Goal: Information Seeking & Learning: Learn about a topic

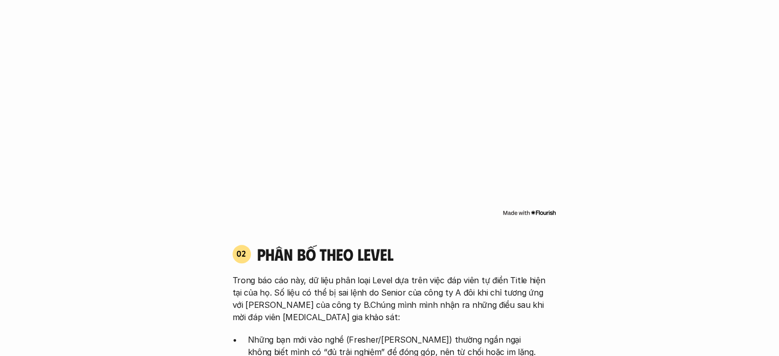
scroll to position [820, 0]
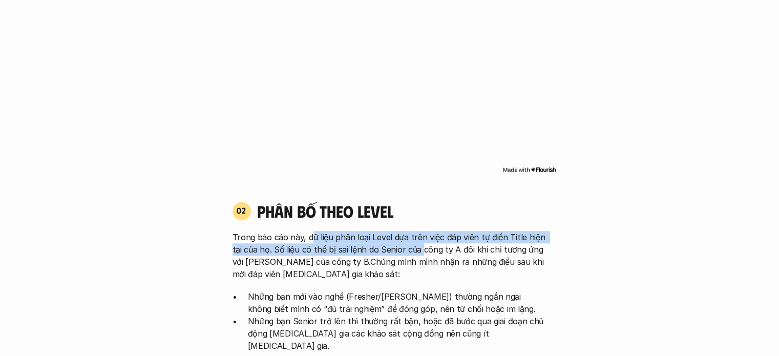
drag, startPoint x: 313, startPoint y: 226, endPoint x: 418, endPoint y: 239, distance: 105.9
click at [418, 239] on p "Trong báo cáo này, dữ liệu phân loại Level dựa trên việc đáp viên tự điền Title…" at bounding box center [390, 255] width 315 height 49
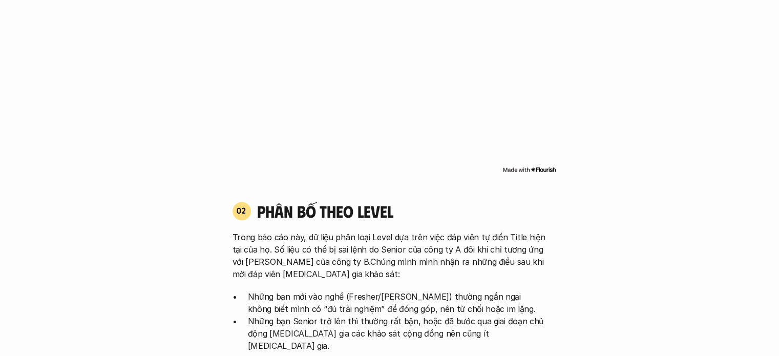
click at [388, 239] on p "Trong báo cáo này, dữ liệu phân loại Level dựa trên việc đáp viên tự điền Title…" at bounding box center [390, 255] width 315 height 49
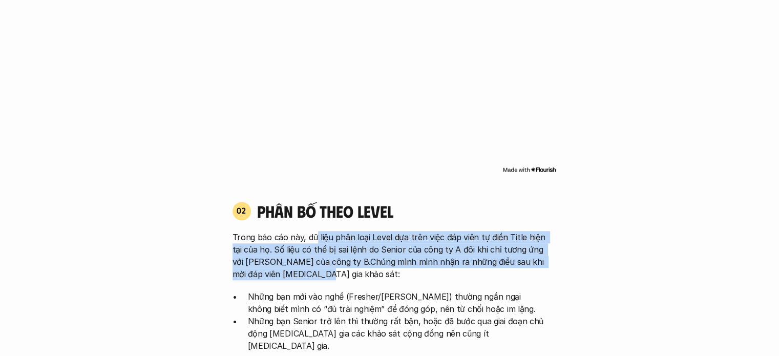
drag, startPoint x: 314, startPoint y: 226, endPoint x: 390, endPoint y: 257, distance: 82.3
click at [390, 257] on p "Trong báo cáo này, dữ liệu phân loại Level dựa trên việc đáp viên tự điền Title…" at bounding box center [390, 255] width 315 height 49
click at [390, 247] on p "Trong báo cáo này, dữ liệu phân loại Level dựa trên việc đáp viên tự điền Title…" at bounding box center [390, 255] width 315 height 49
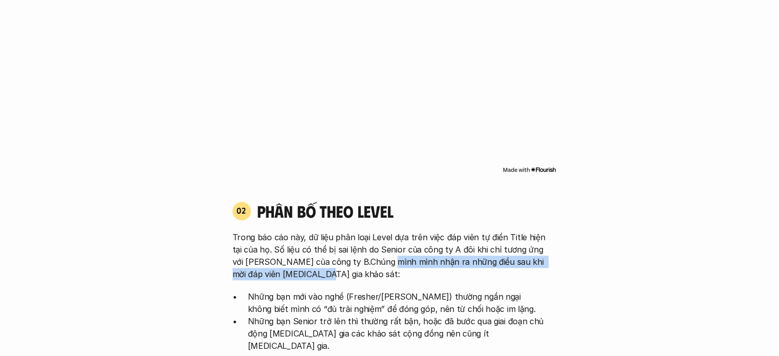
drag, startPoint x: 380, startPoint y: 246, endPoint x: 428, endPoint y: 260, distance: 49.6
click at [428, 260] on p "Trong báo cáo này, dữ liệu phân loại Level dựa trên việc đáp viên tự điền Title…" at bounding box center [390, 255] width 315 height 49
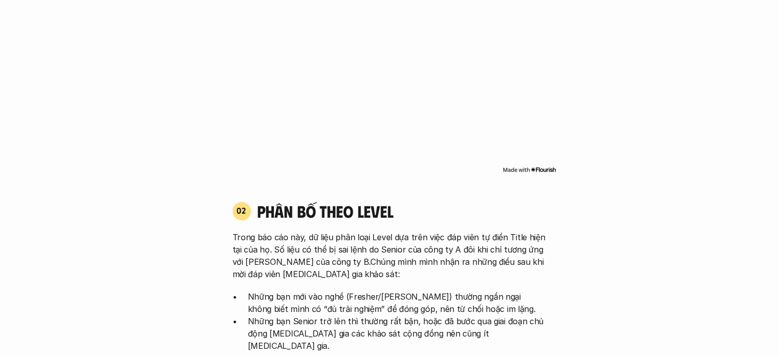
click at [230, 278] on div "02 phân bố theo Level Trong báo cáo này, dữ liệu phân loại Level dựa trên việc …" at bounding box center [389, 300] width 333 height 198
drag, startPoint x: 249, startPoint y: 283, endPoint x: 236, endPoint y: 282, distance: 13.4
click at [248, 290] on li "Những bạn mới vào nghề (Fresher/[PERSON_NAME]) thường ngần ngại không biết mình…" at bounding box center [397, 302] width 299 height 25
drag, startPoint x: 248, startPoint y: 309, endPoint x: 216, endPoint y: 305, distance: 32.5
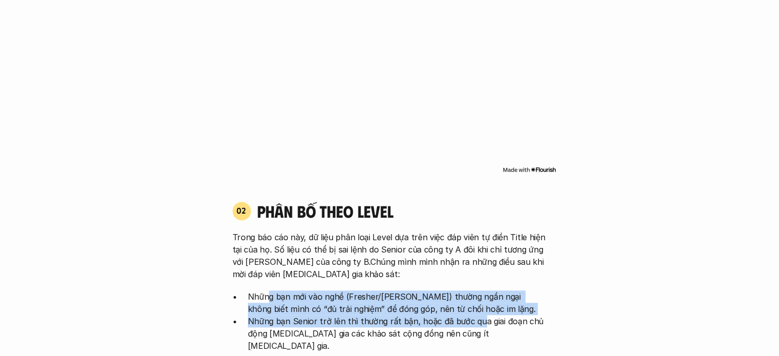
drag, startPoint x: 268, startPoint y: 290, endPoint x: 473, endPoint y: 303, distance: 205.3
click at [476, 305] on ul "Những bạn mới vào nghề (Fresher/[PERSON_NAME]) thường ngần ngại không biết mình…" at bounding box center [390, 320] width 315 height 61
click at [356, 290] on p "Những bạn mới vào nghề (Fresher/[PERSON_NAME]) thường ngần ngại không biết mình…" at bounding box center [397, 302] width 299 height 25
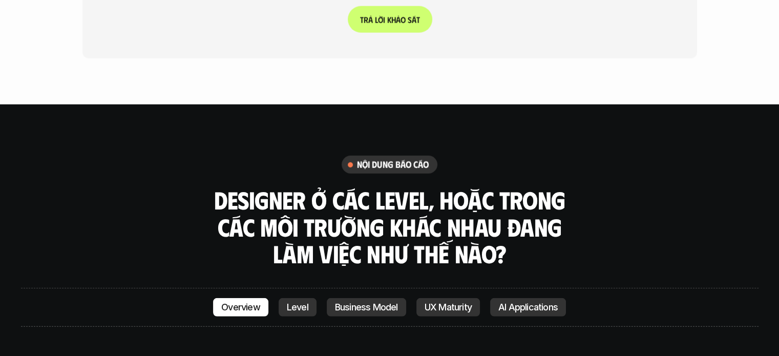
scroll to position [2664, 0]
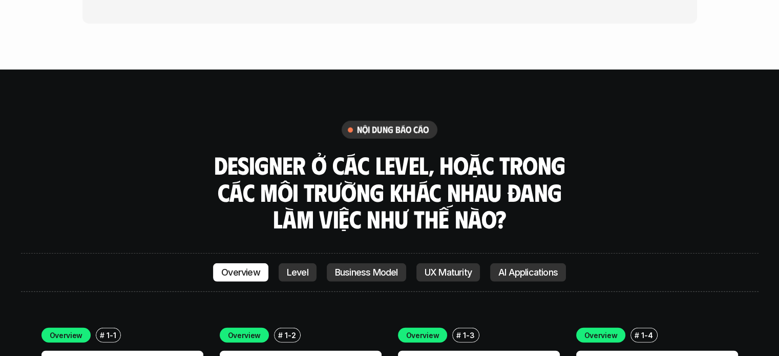
click at [290, 267] on p "Level" at bounding box center [298, 272] width 22 height 10
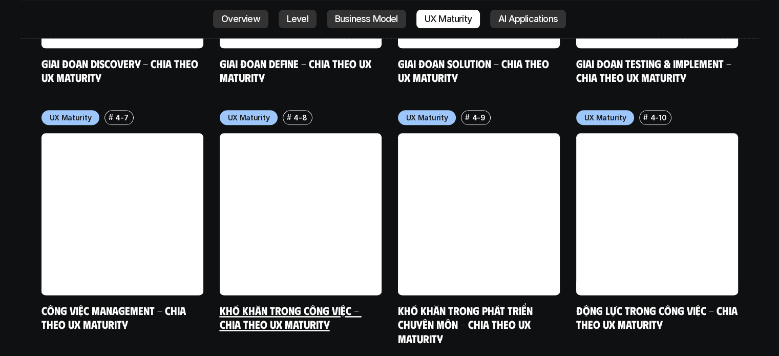
scroll to position [5272, 0]
